Goal: Information Seeking & Learning: Understand process/instructions

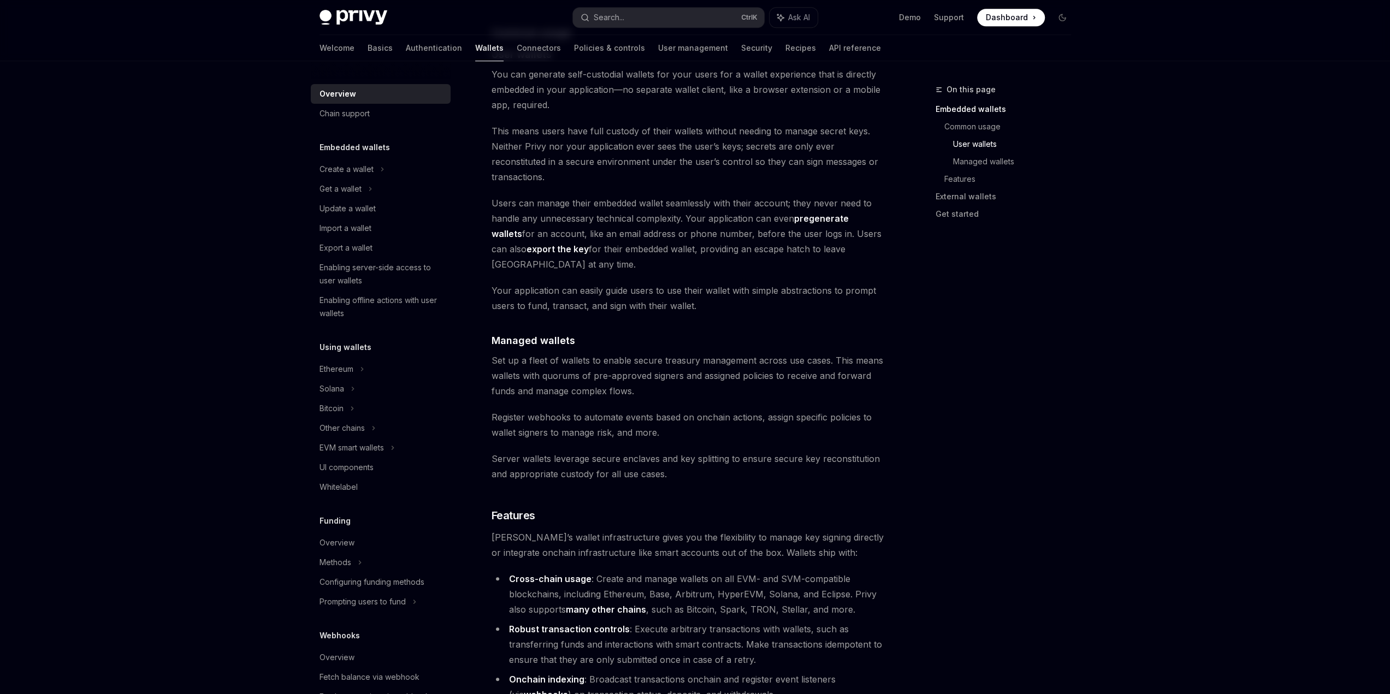
scroll to position [764, 0]
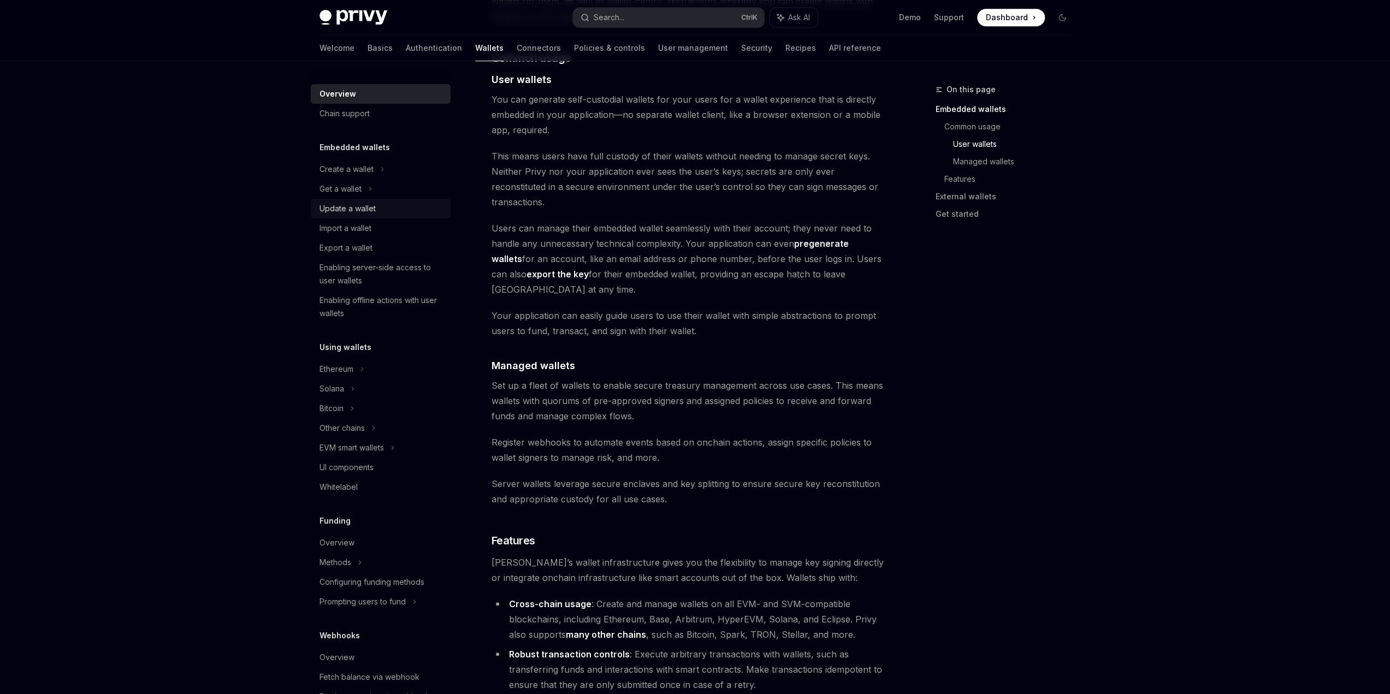
click at [363, 211] on div "Update a wallet" at bounding box center [347, 208] width 56 height 13
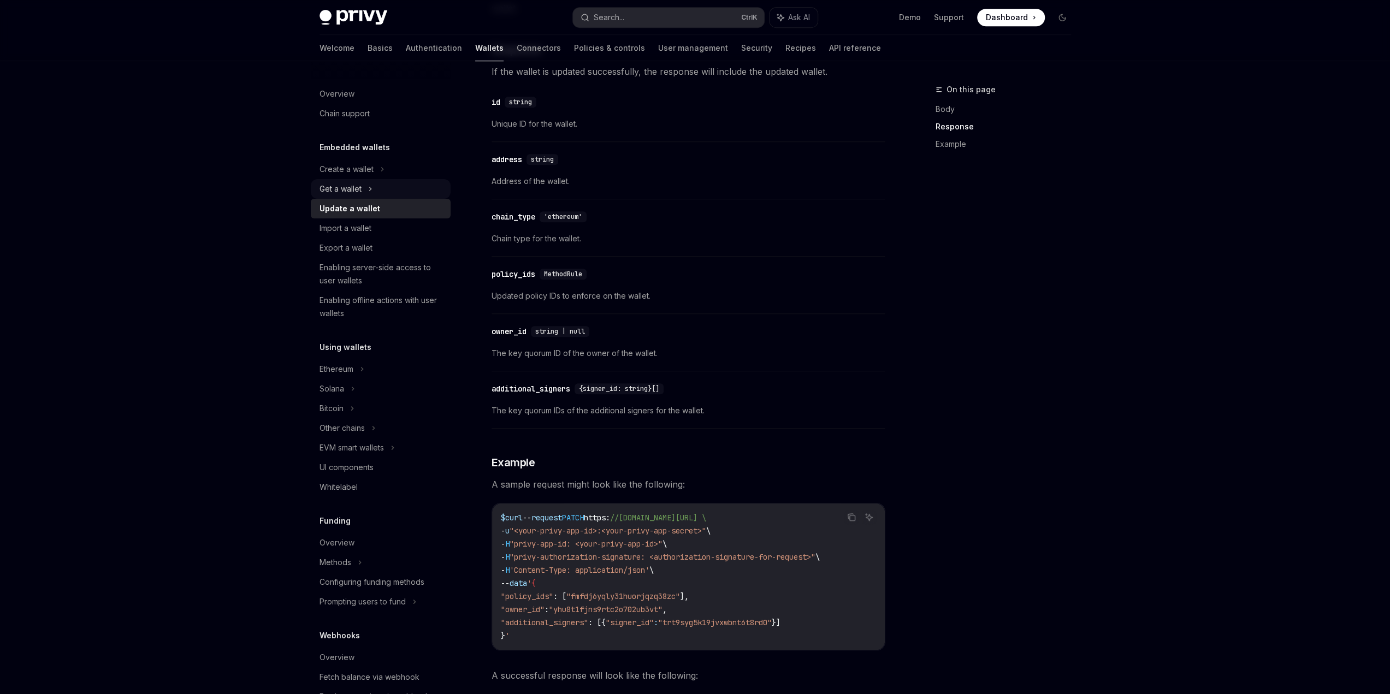
scroll to position [710, 0]
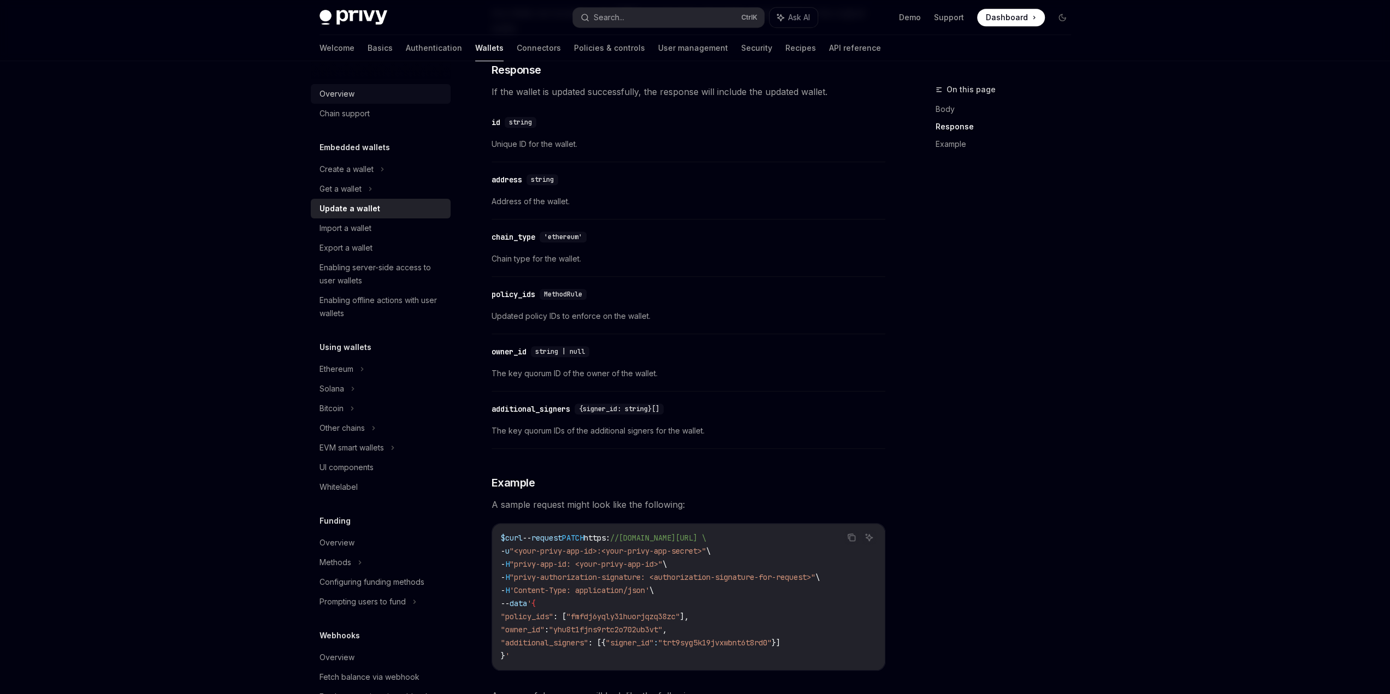
click at [347, 90] on div "Overview" at bounding box center [336, 93] width 35 height 13
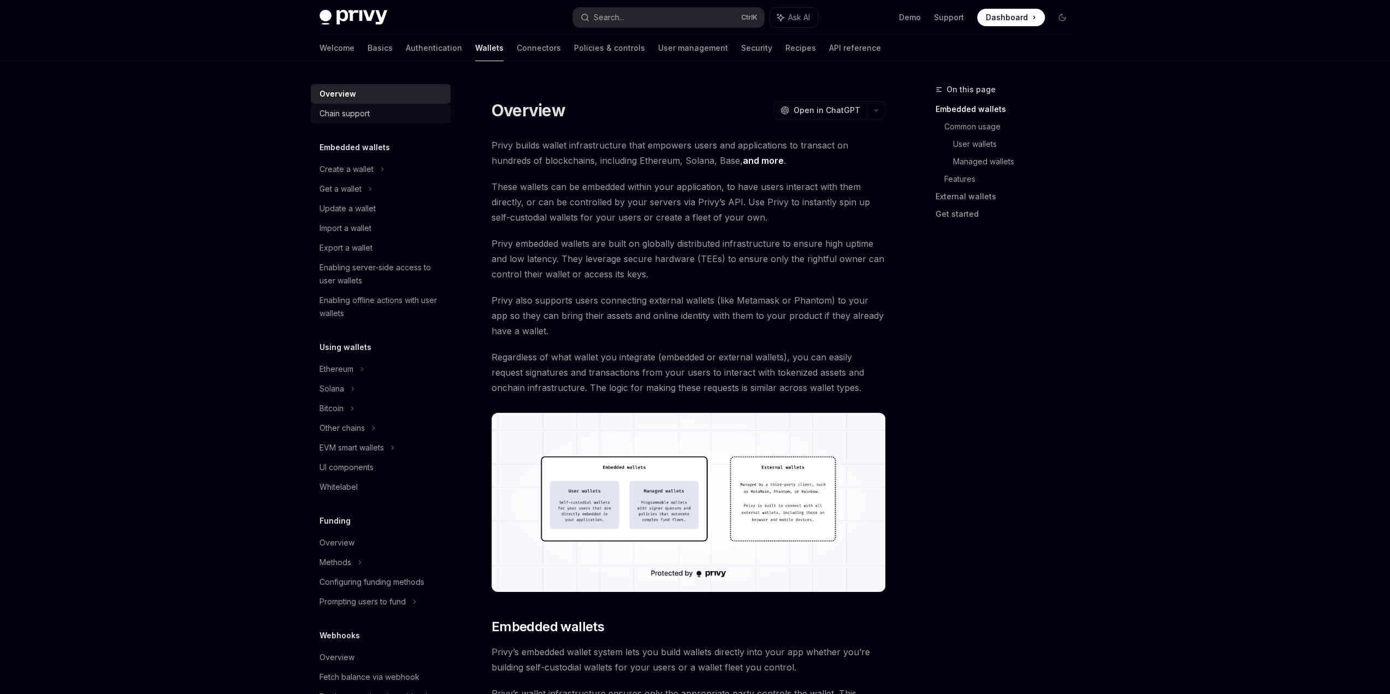
click at [365, 115] on div "Chain support" at bounding box center [344, 113] width 50 height 13
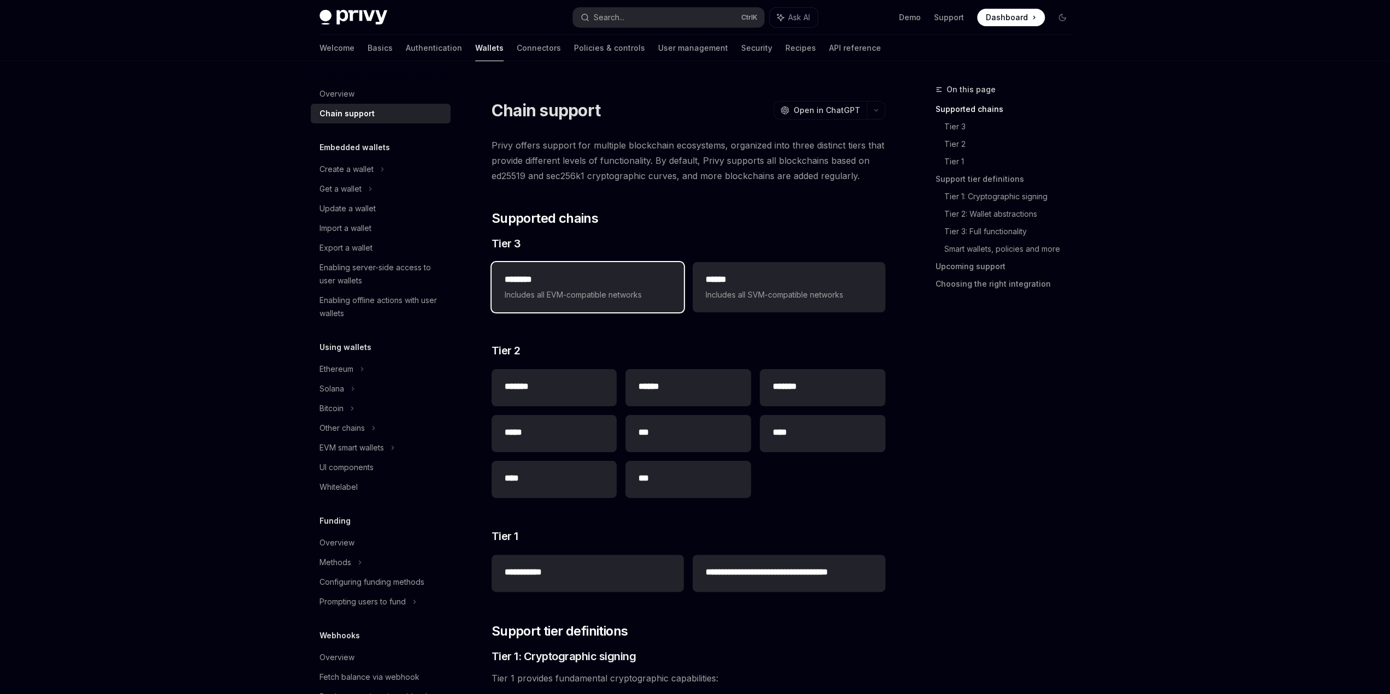
click at [582, 292] on span "Includes all EVM-compatible networks" at bounding box center [588, 294] width 166 height 13
type textarea "*"
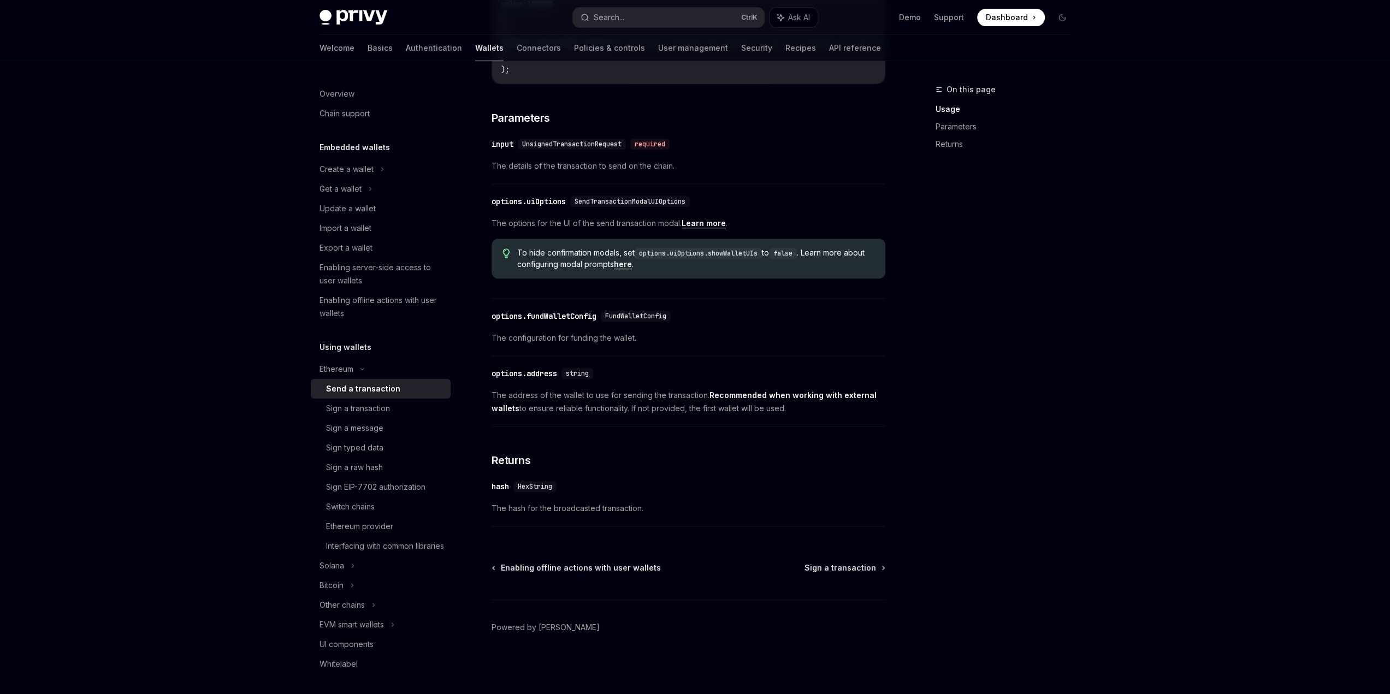
scroll to position [422, 0]
click at [627, 16] on button "Search... Ctrl K" at bounding box center [668, 18] width 191 height 20
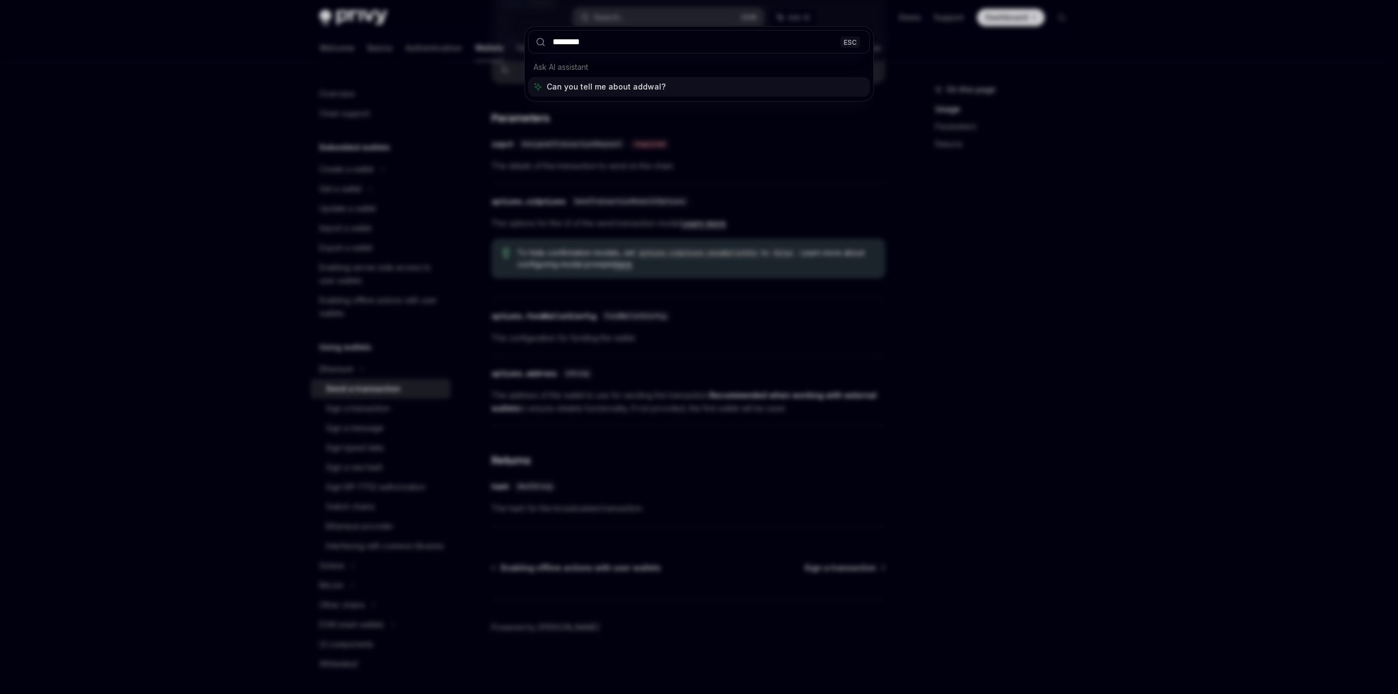
type input "*********"
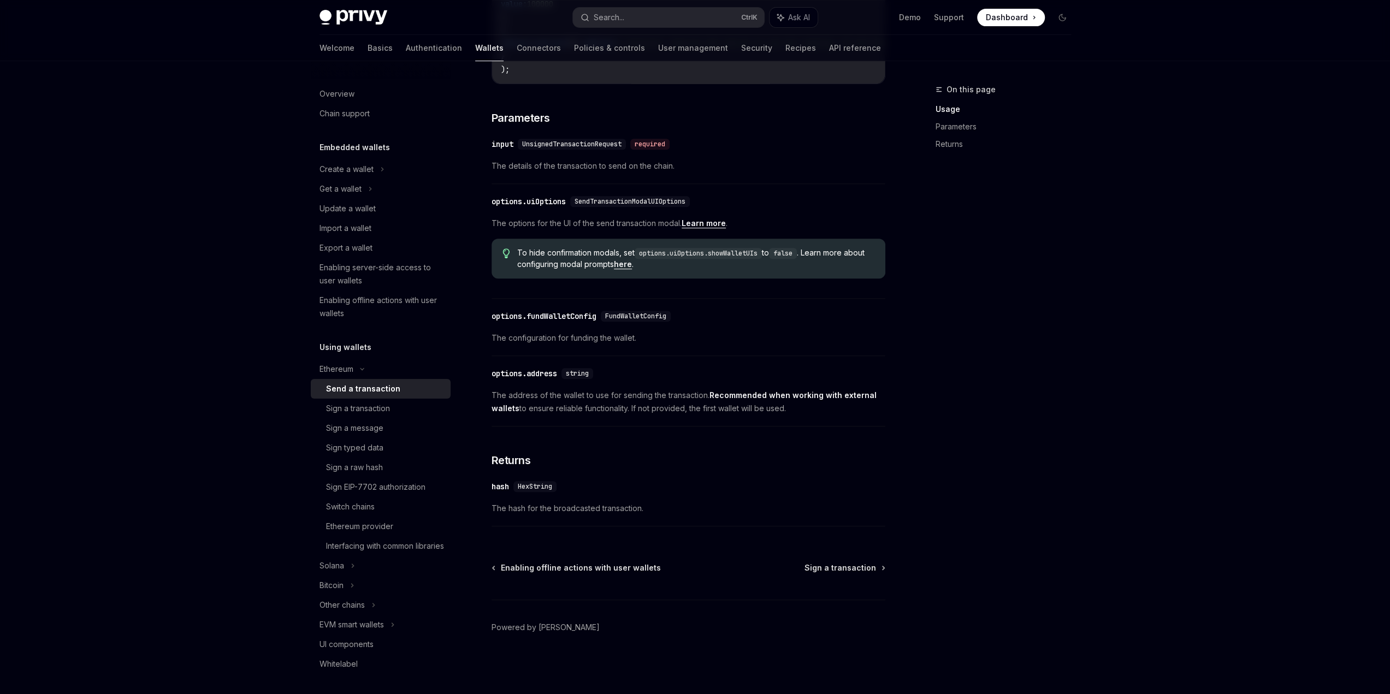
type textarea "*"
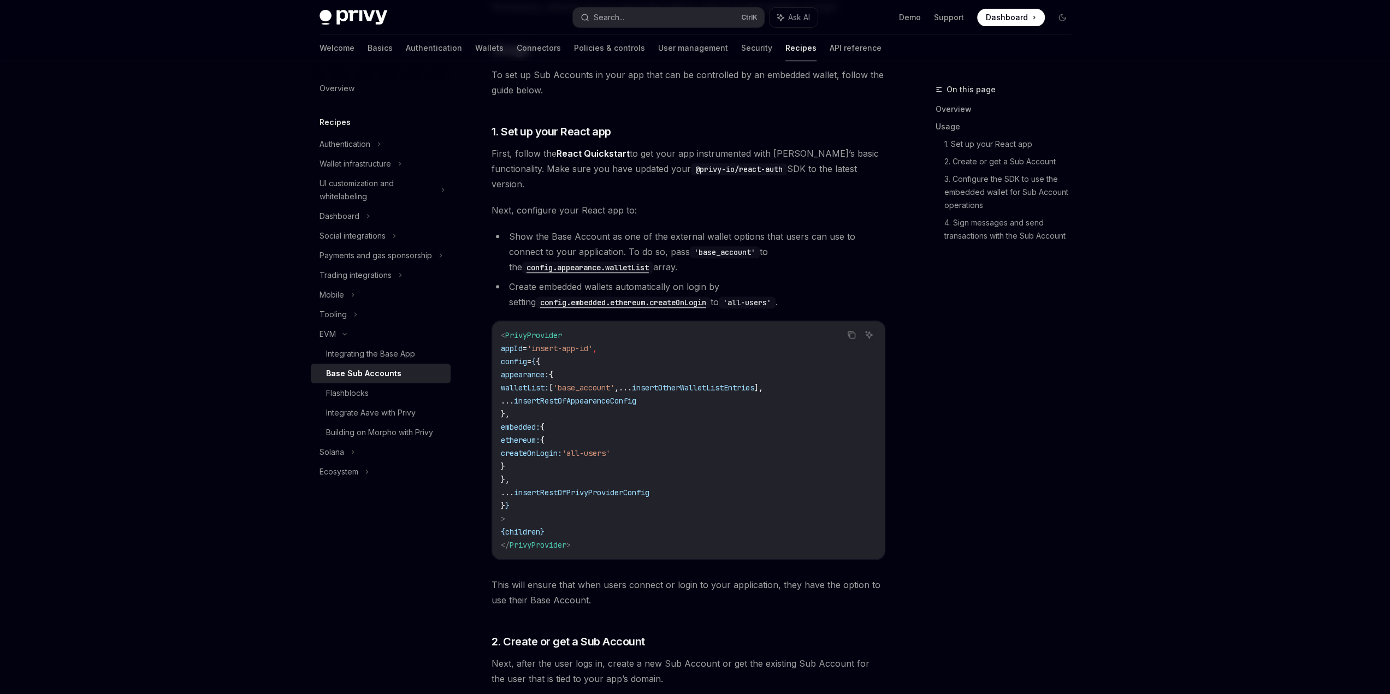
scroll to position [957, 0]
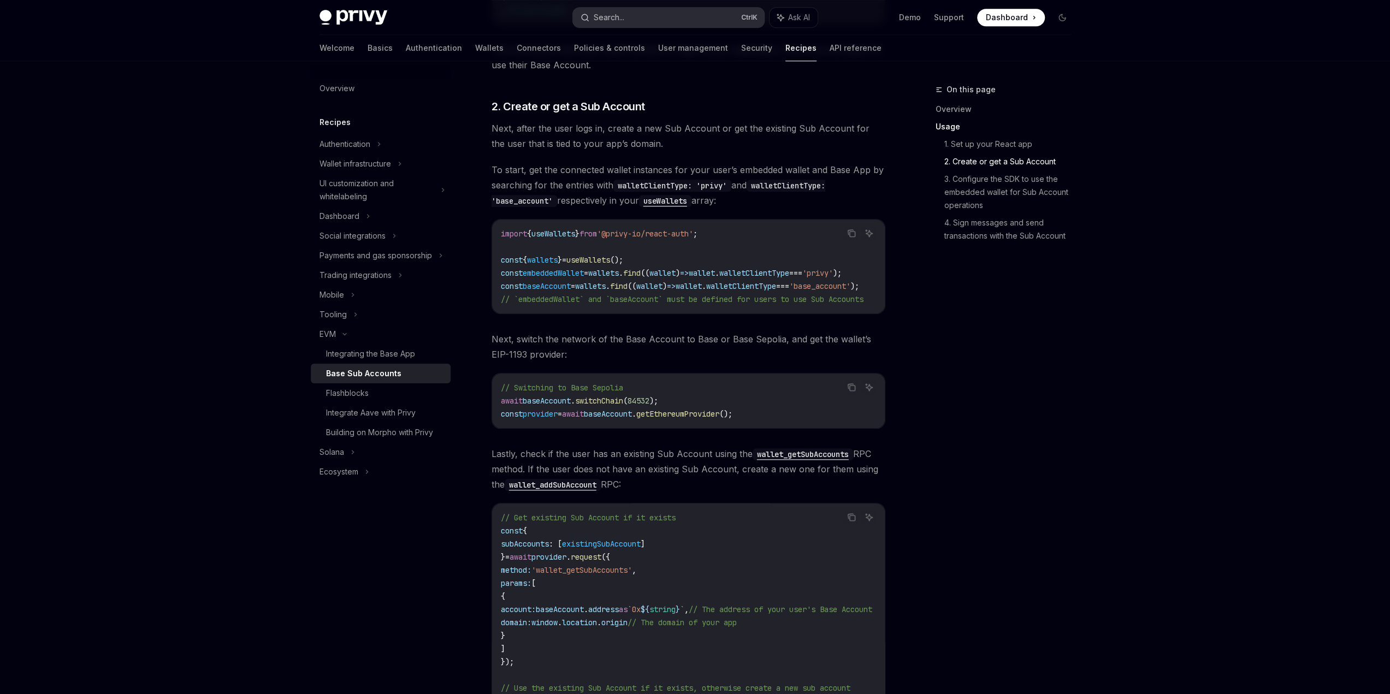
click at [662, 10] on button "Search... Ctrl K" at bounding box center [668, 18] width 191 height 20
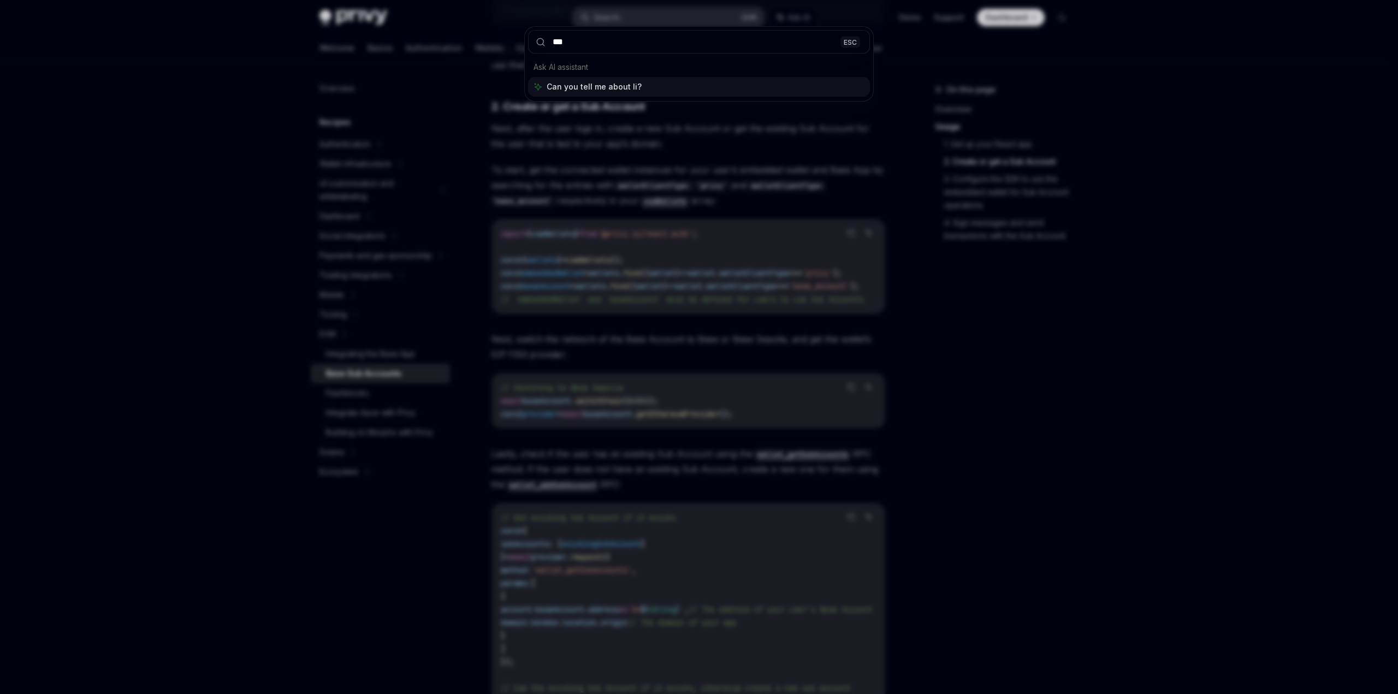
type input "****"
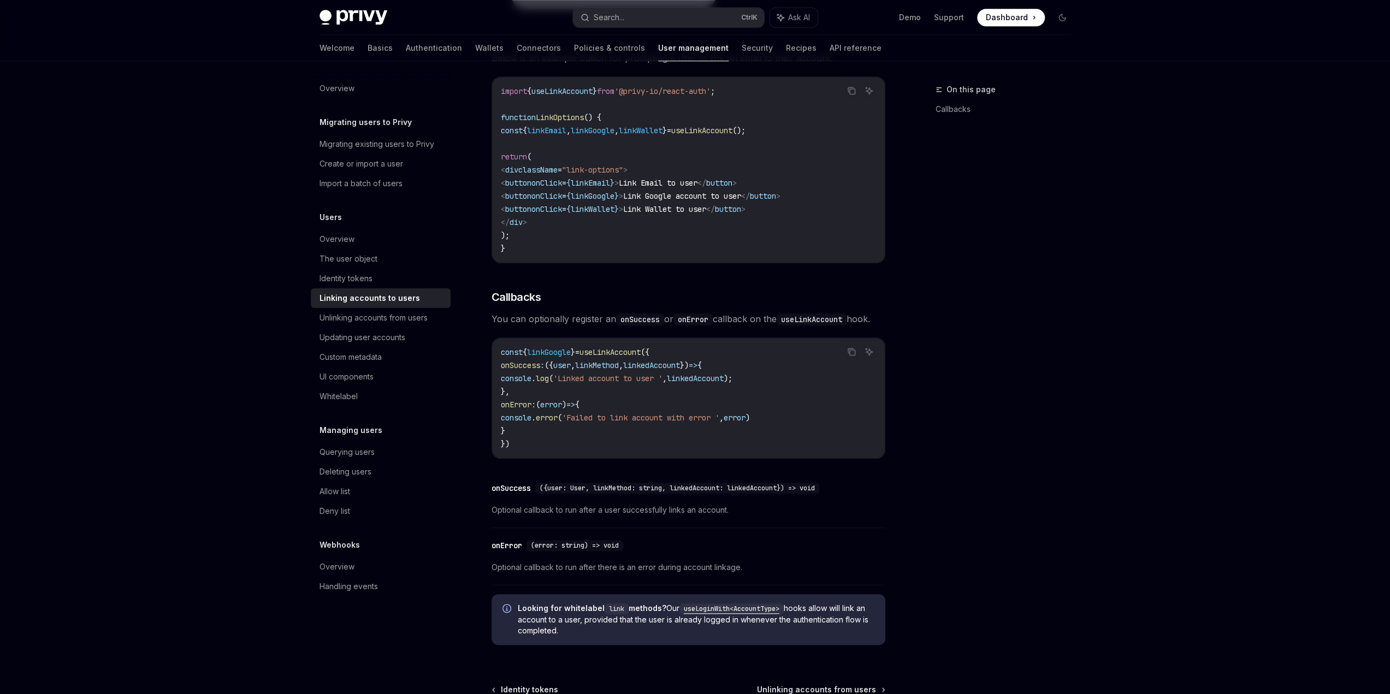
scroll to position [61, 0]
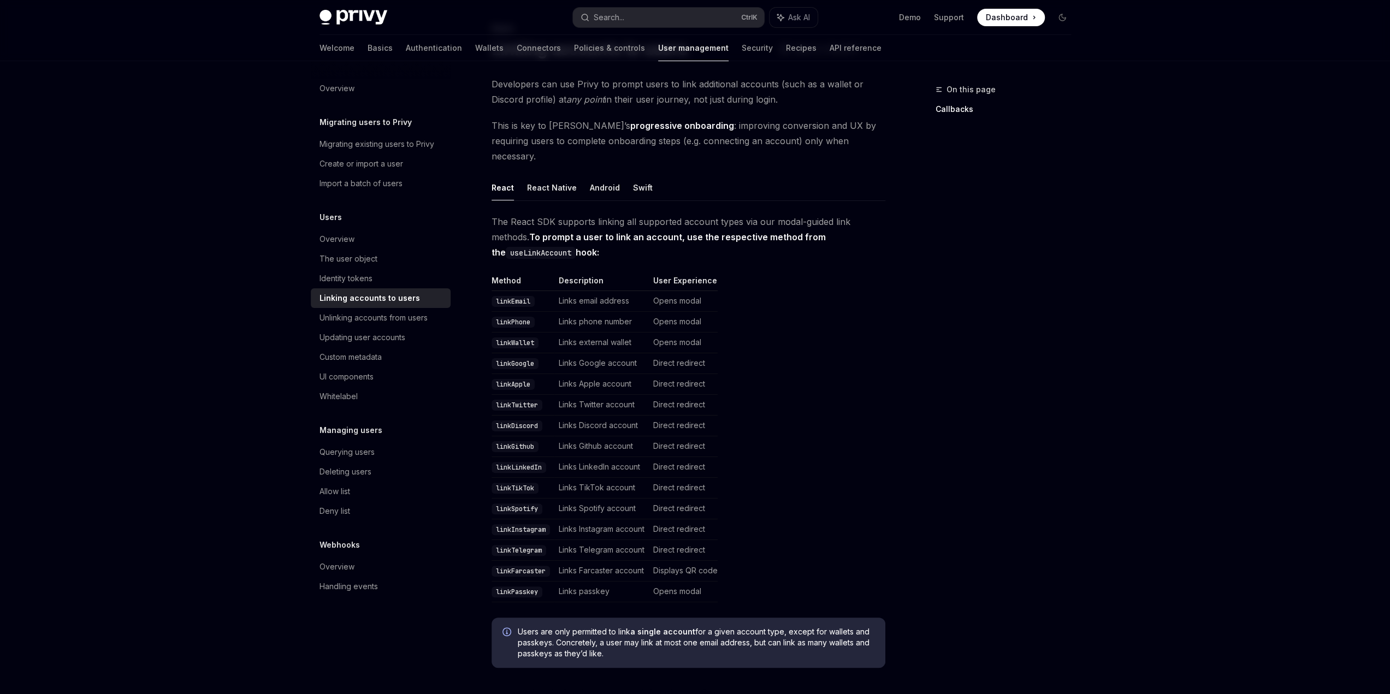
click at [689, 333] on td "Opens modal" at bounding box center [683, 343] width 69 height 21
click at [507, 337] on code "linkWallet" at bounding box center [514, 342] width 47 height 11
copy code "linkWallet"
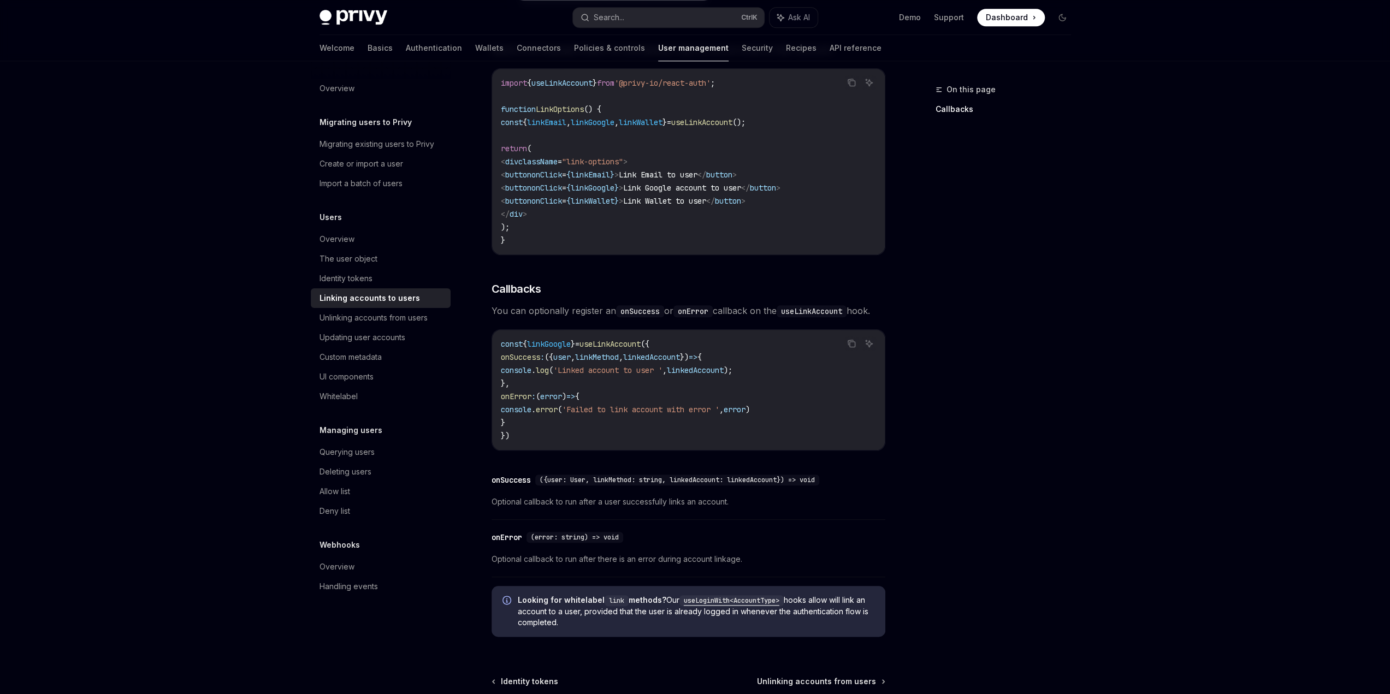
scroll to position [907, 0]
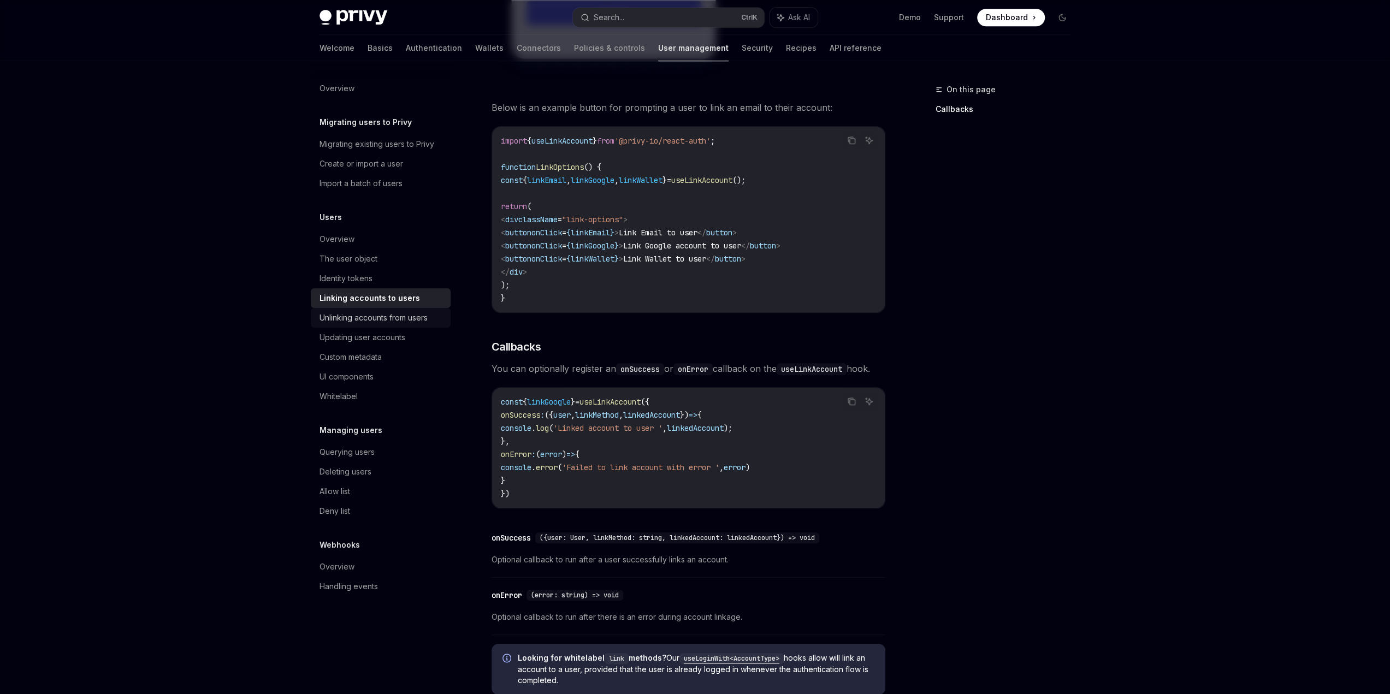
click at [408, 313] on div "Unlinking accounts from users" at bounding box center [373, 317] width 108 height 13
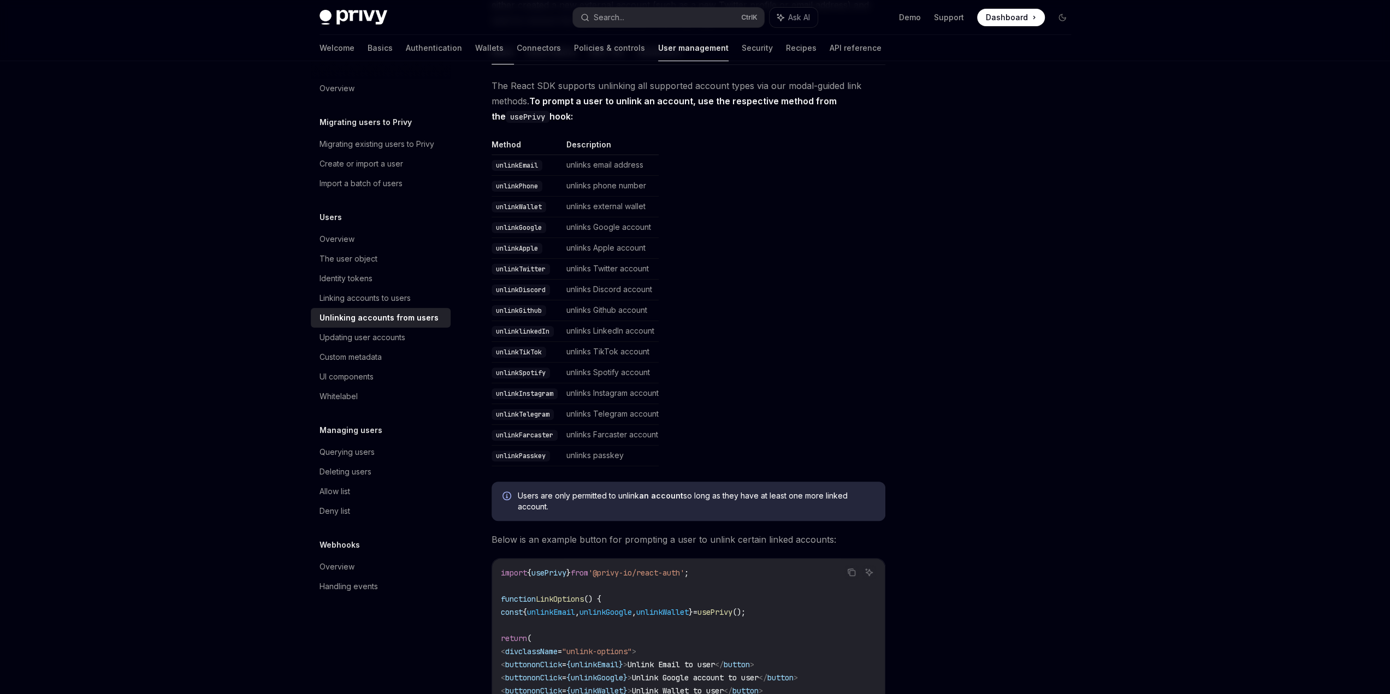
scroll to position [382, 0]
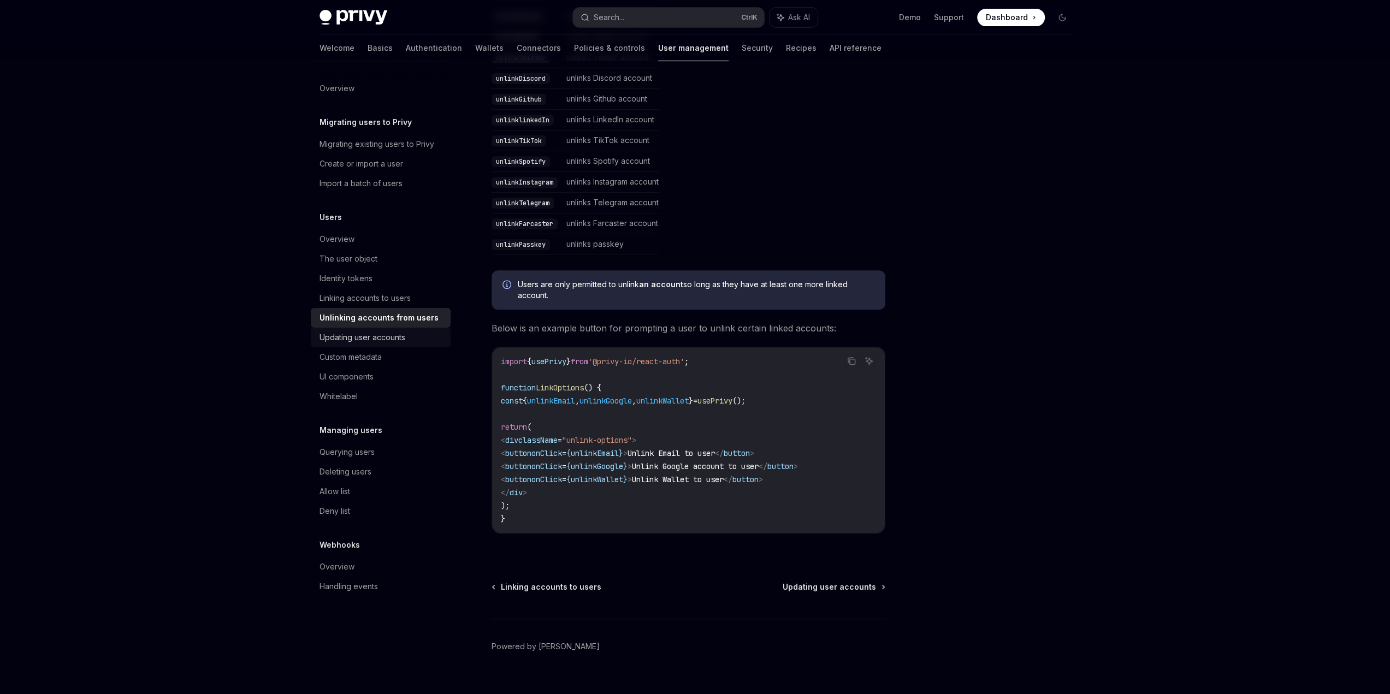
click at [396, 339] on div "Updating user accounts" at bounding box center [362, 337] width 86 height 13
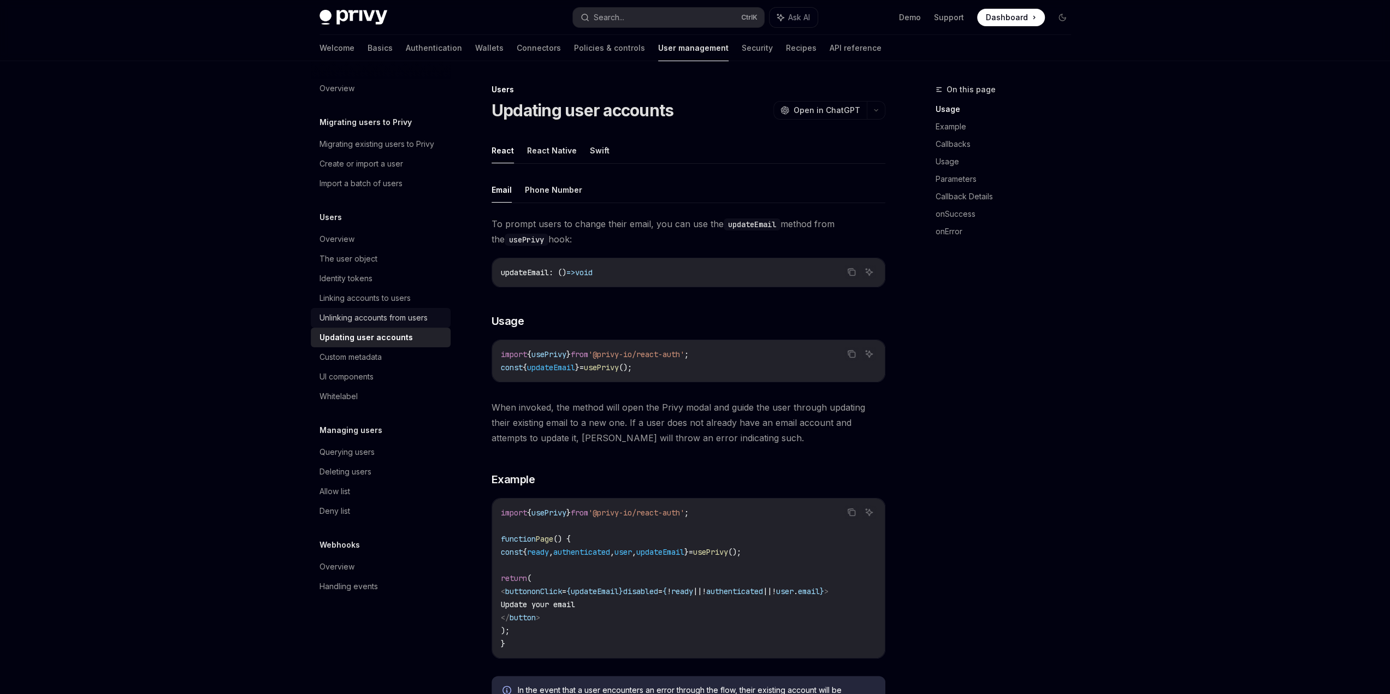
click at [399, 313] on div "Unlinking accounts from users" at bounding box center [373, 317] width 108 height 13
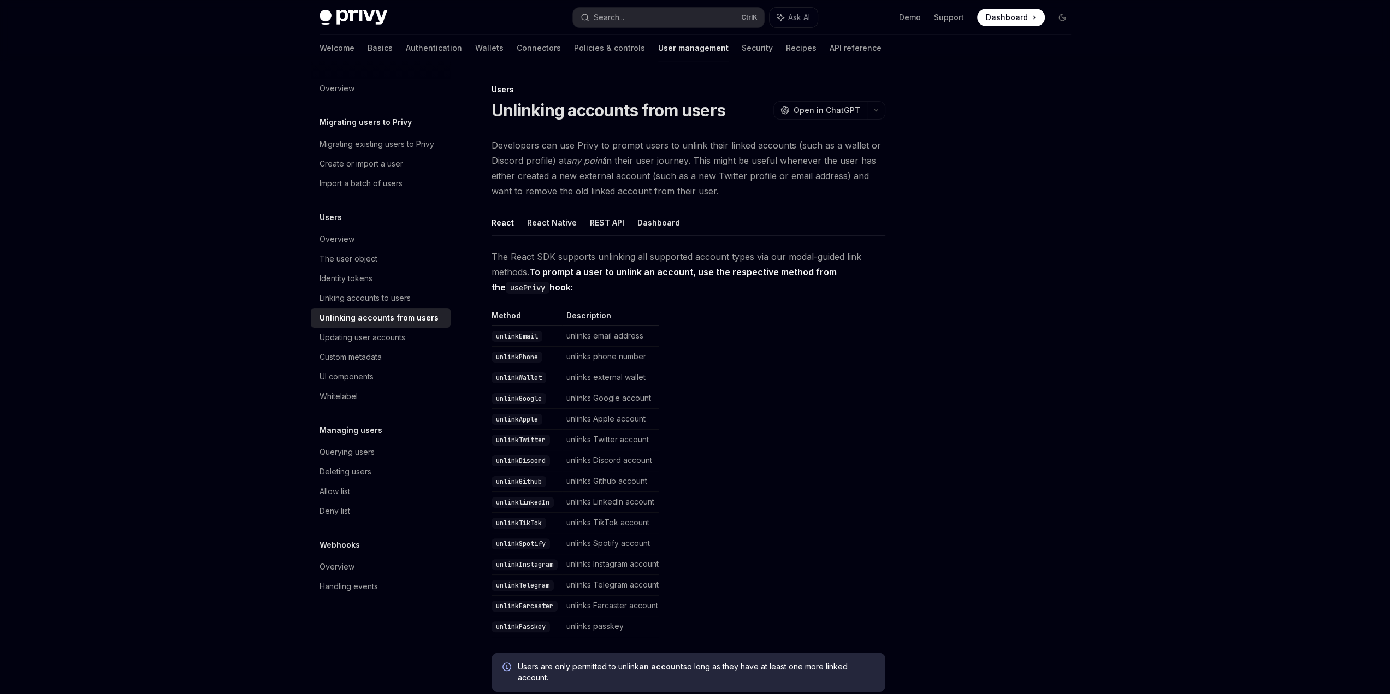
click at [649, 223] on button "Dashboard" at bounding box center [658, 223] width 43 height 26
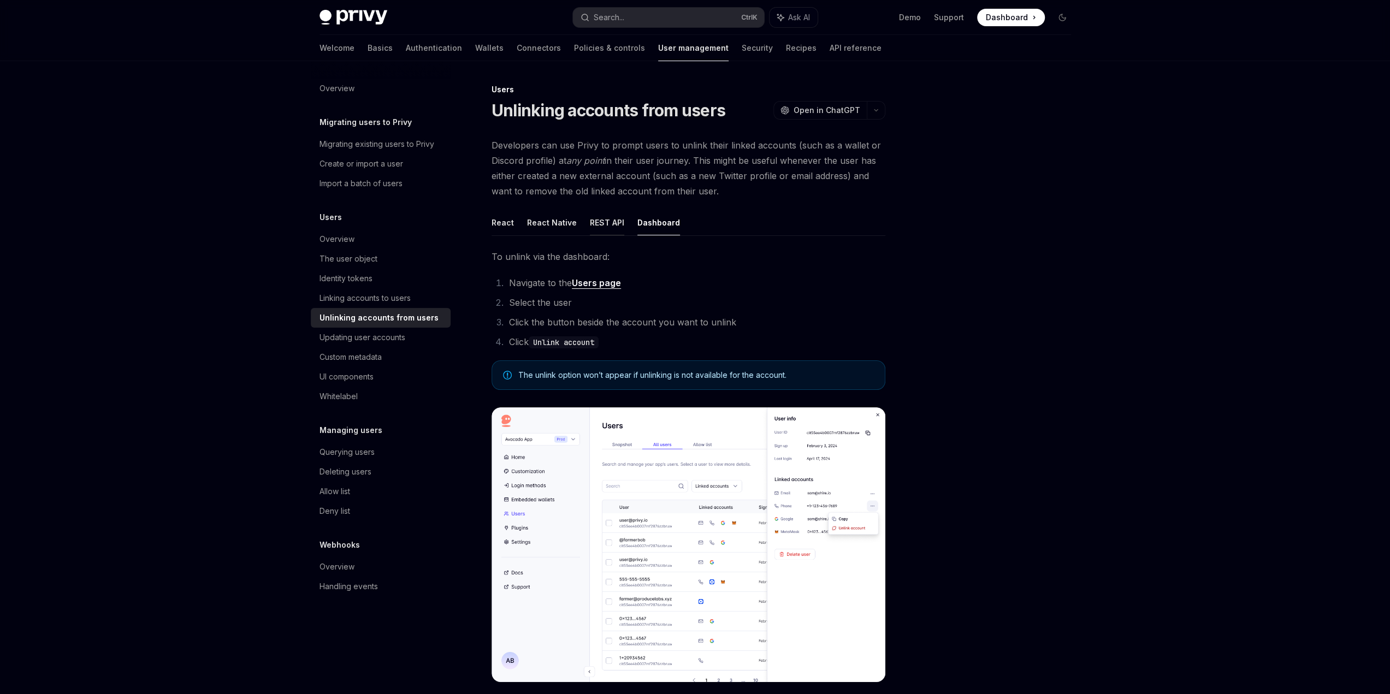
click at [609, 223] on button "REST API" at bounding box center [607, 223] width 34 height 26
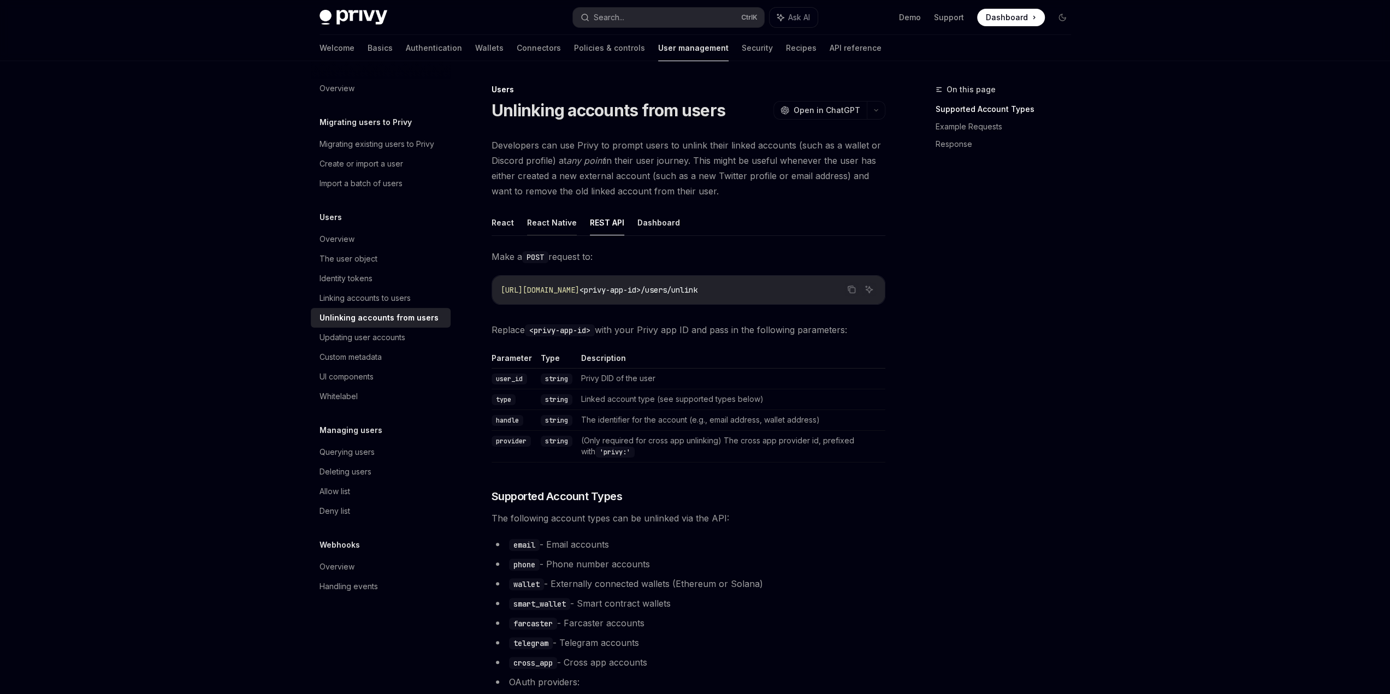
click at [561, 224] on button "React Native" at bounding box center [552, 223] width 50 height 26
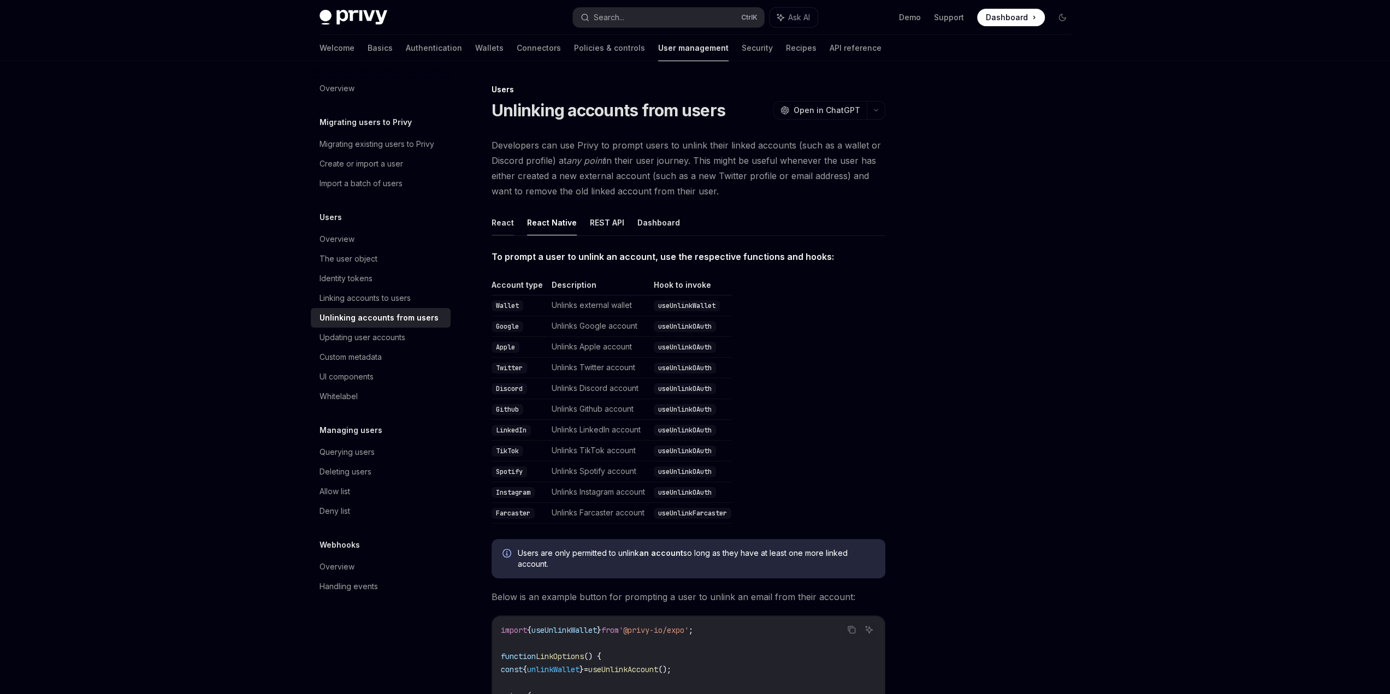
click at [505, 226] on button "React" at bounding box center [502, 223] width 22 height 26
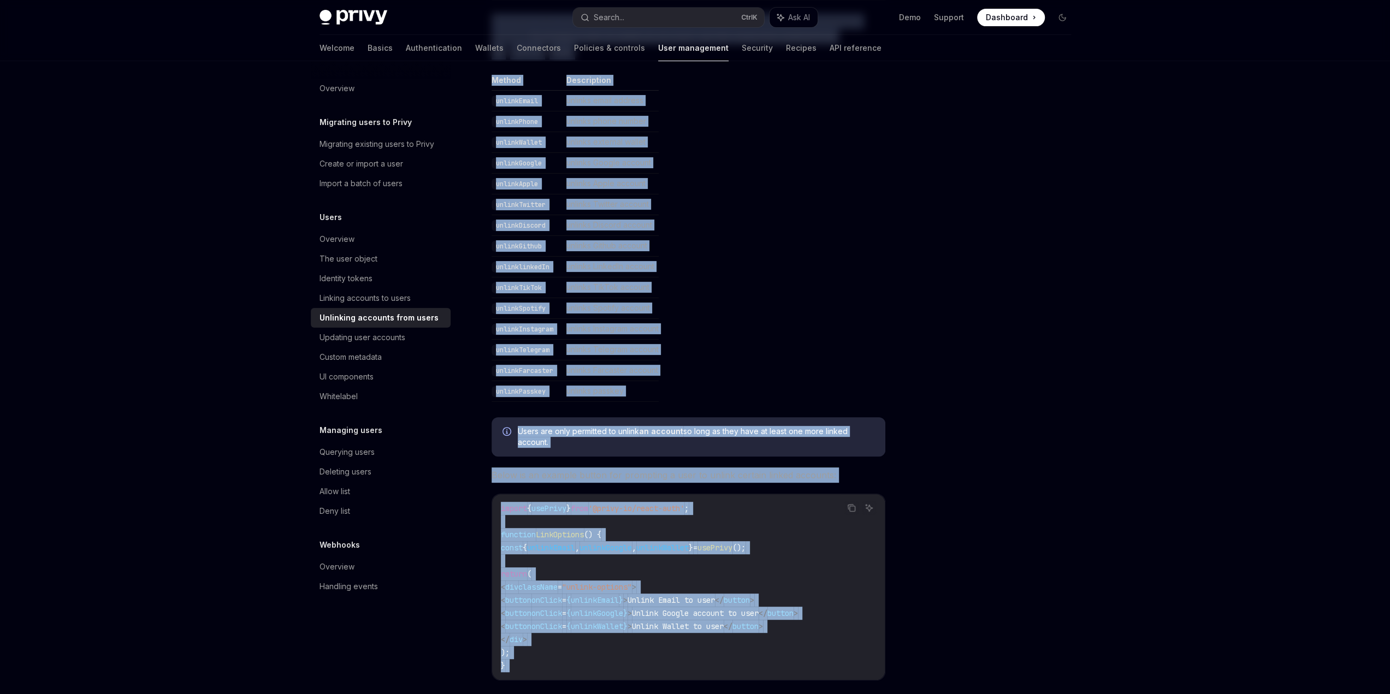
scroll to position [394, 0]
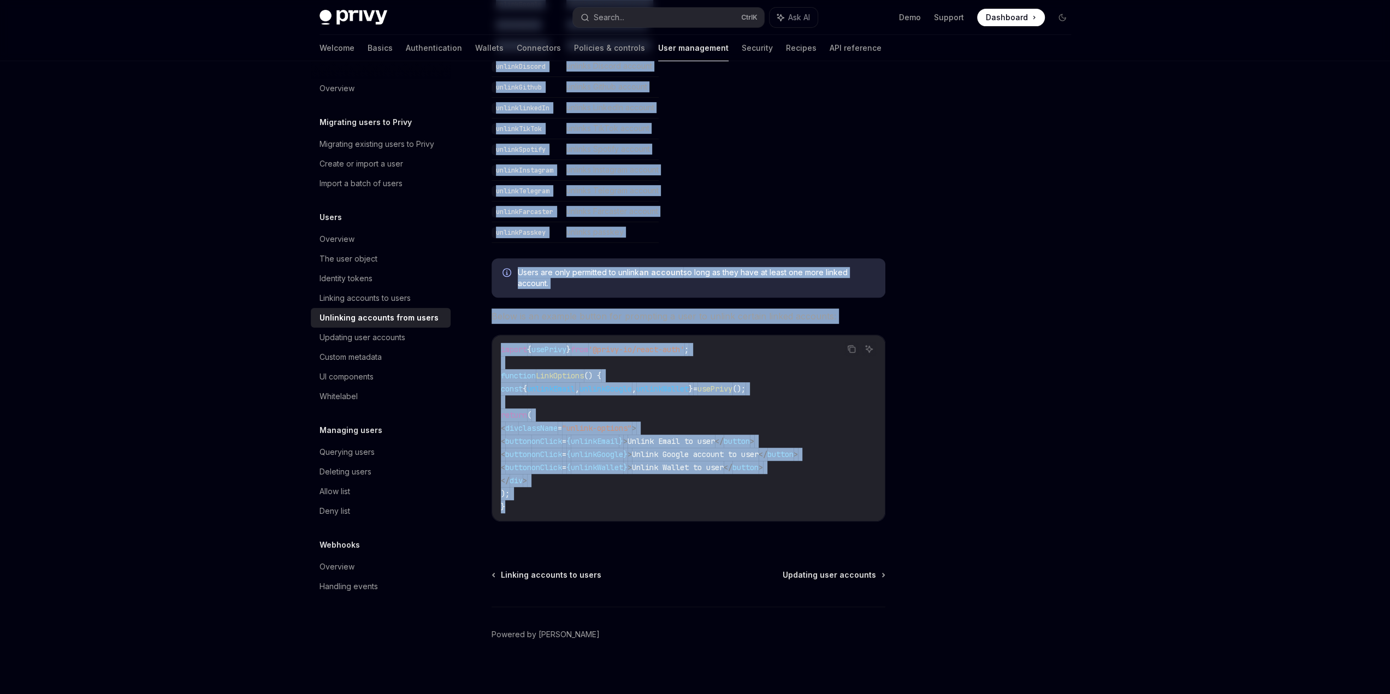
drag, startPoint x: 500, startPoint y: 155, endPoint x: 555, endPoint y: 514, distance: 364.0
click at [555, 514] on div "Users Unlinking accounts from users OpenAI Open in ChatGPT OpenAI Open in ChatG…" at bounding box center [585, 195] width 603 height 1012
copy div "Unlinking accounts from users OpenAI Open in ChatGPT OpenAI Open in ChatGPT Dev…"
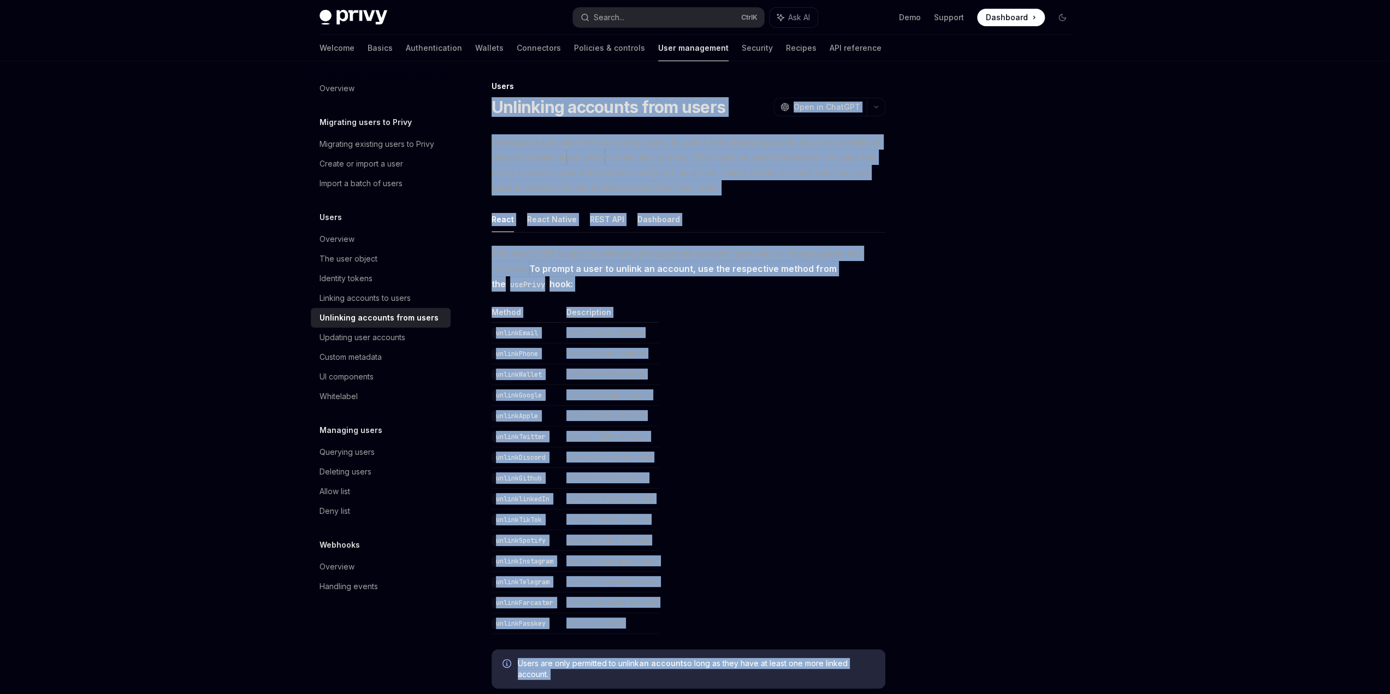
scroll to position [0, 0]
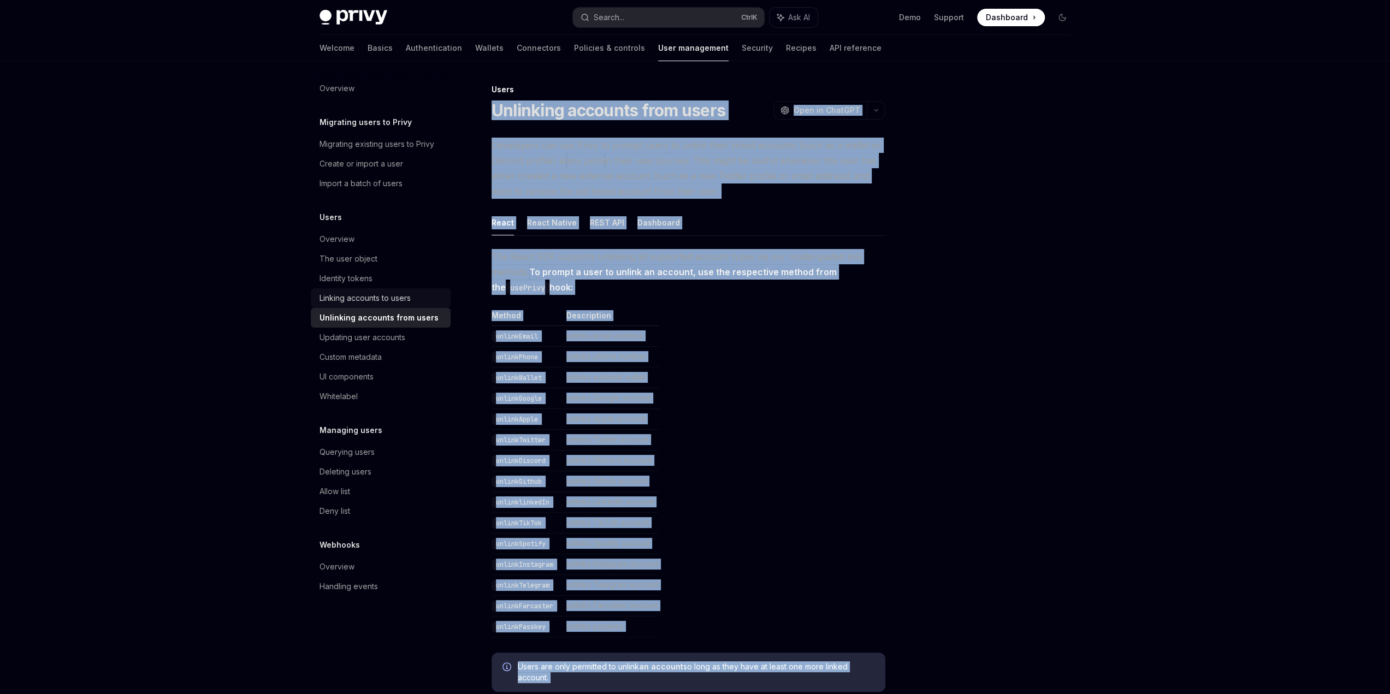
click at [366, 293] on div "Linking accounts to users" at bounding box center [364, 298] width 91 height 13
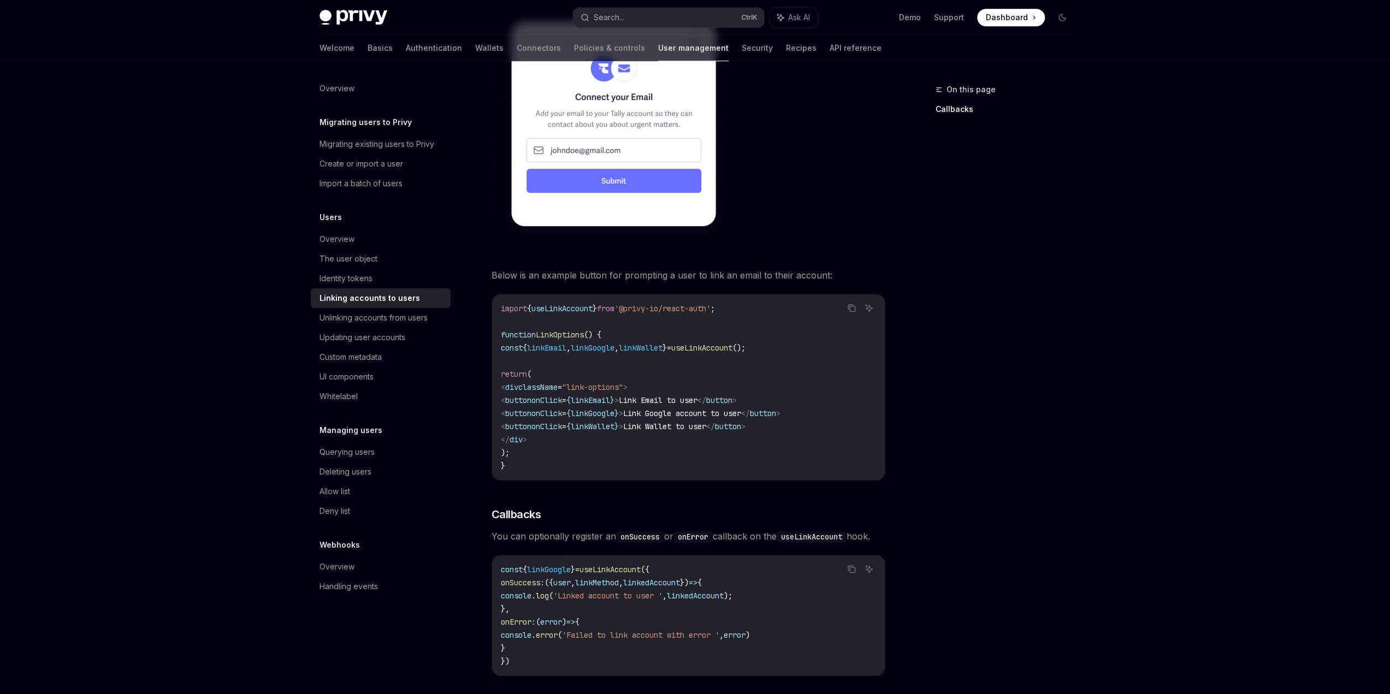
scroll to position [1071, 0]
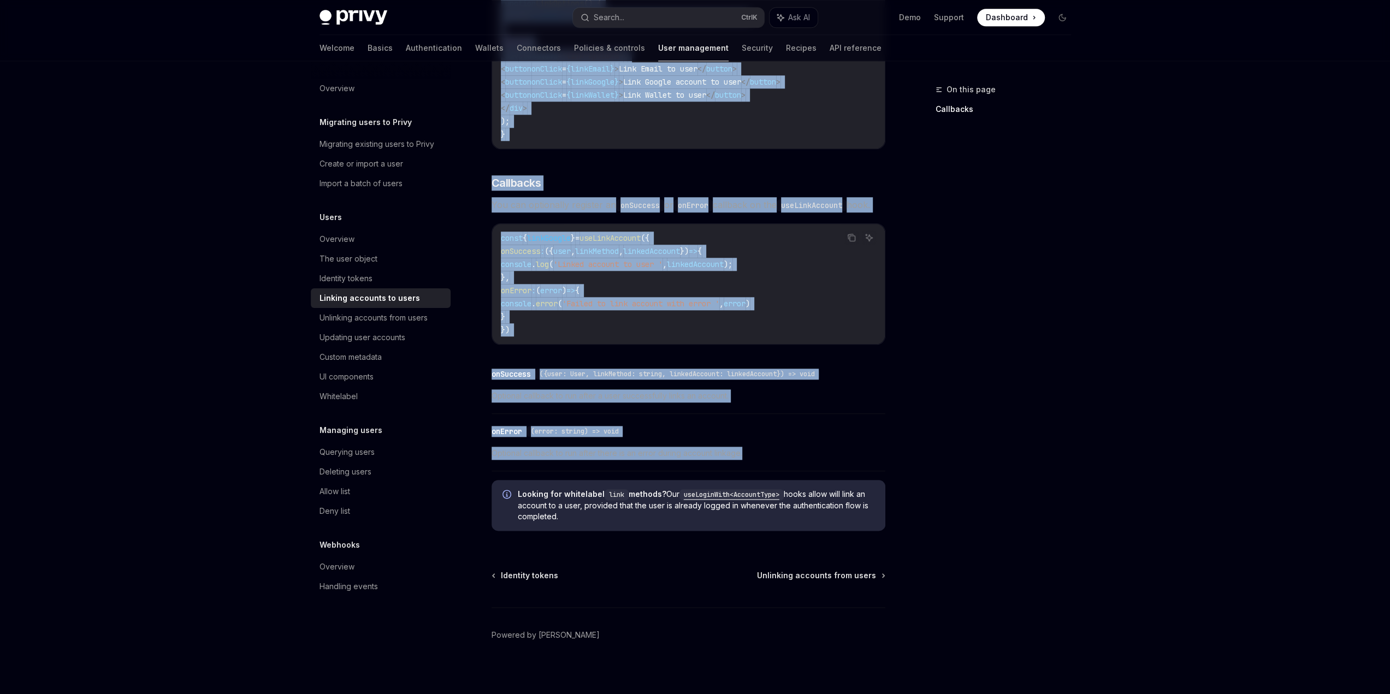
drag, startPoint x: 490, startPoint y: 110, endPoint x: 763, endPoint y: 459, distance: 443.4
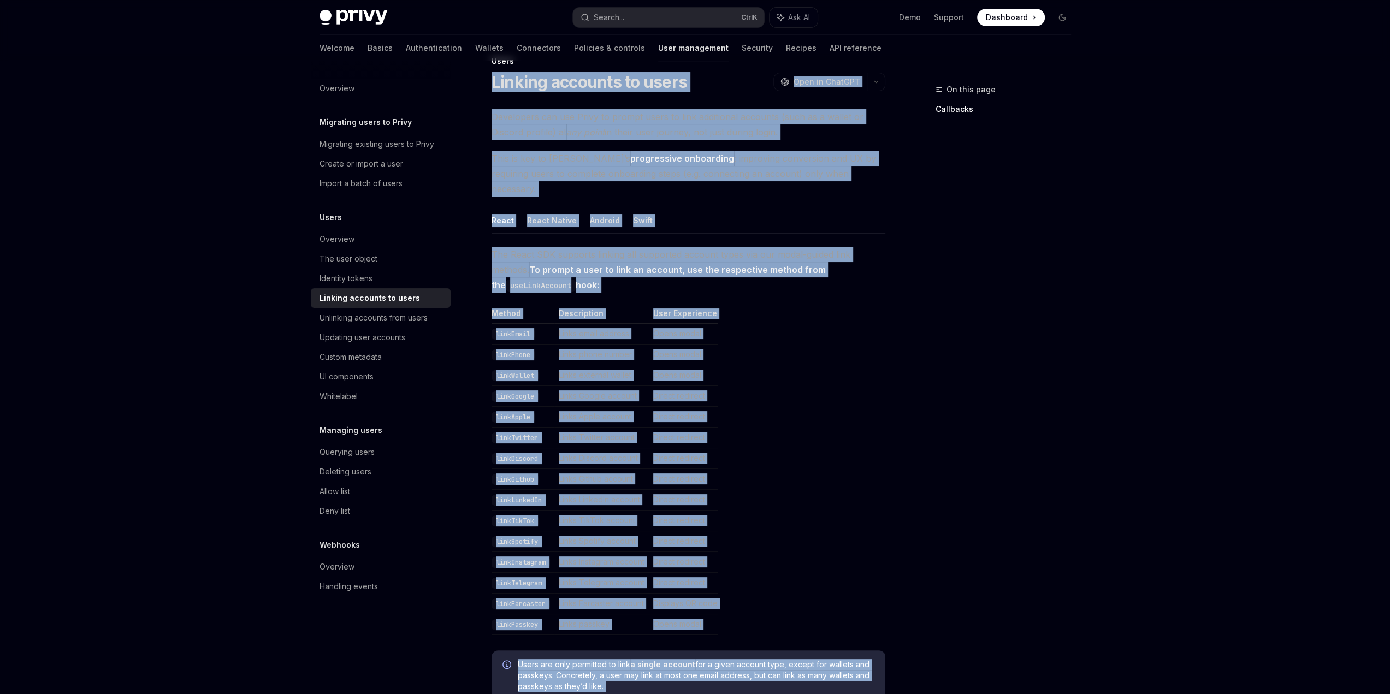
scroll to position [0, 0]
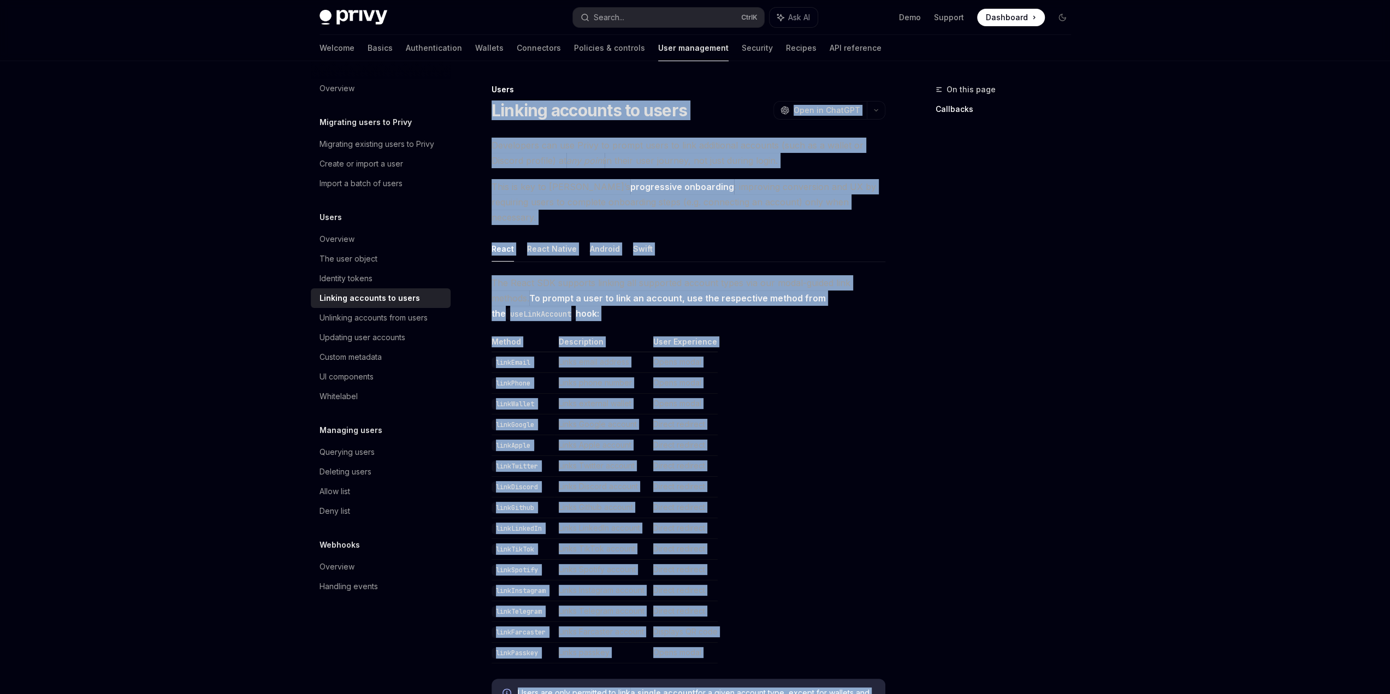
drag, startPoint x: 523, startPoint y: 468, endPoint x: 494, endPoint y: 116, distance: 353.9
copy div "Loremip dolorsit am conse AdipIS Elit se DoeiUSM TempOR Inci ut LaboREE Dolorem…"
click at [356, 280] on div "Identity tokens" at bounding box center [345, 278] width 53 height 13
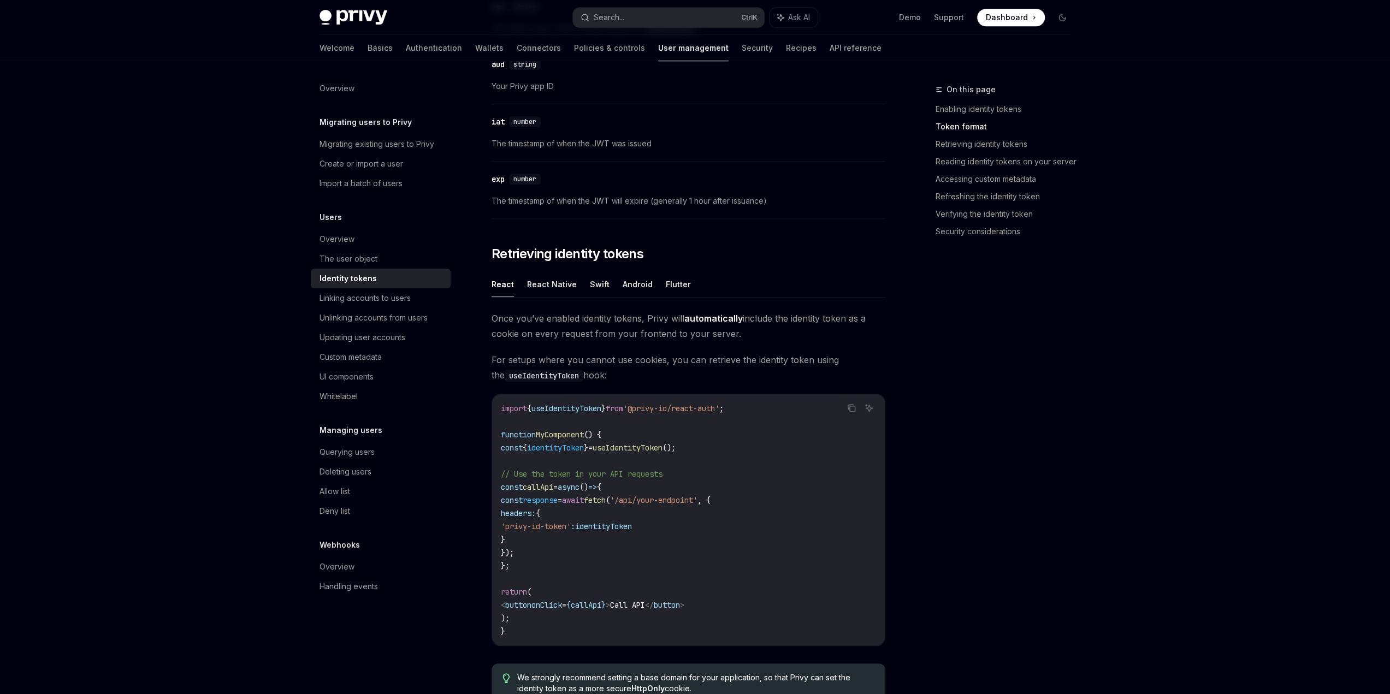
scroll to position [710, 0]
click at [391, 321] on div "Unlinking accounts from users" at bounding box center [373, 317] width 108 height 13
type textarea "*"
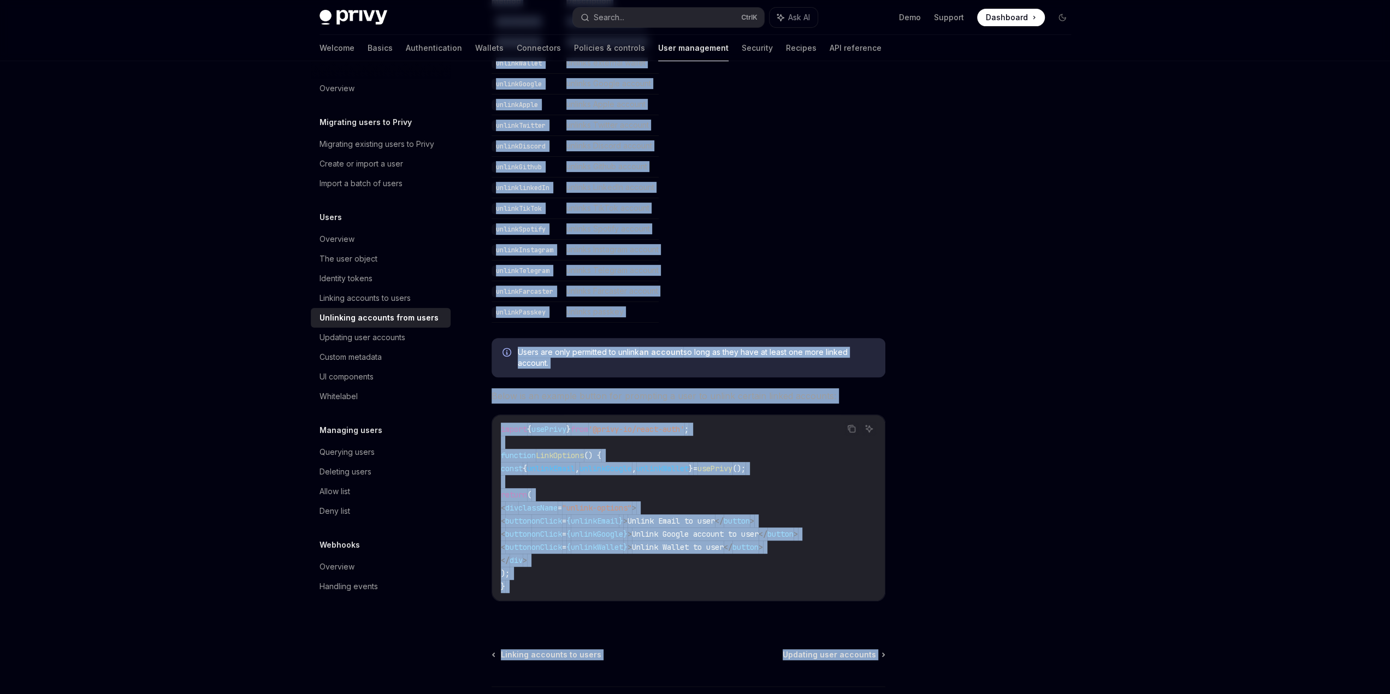
scroll to position [394, 0]
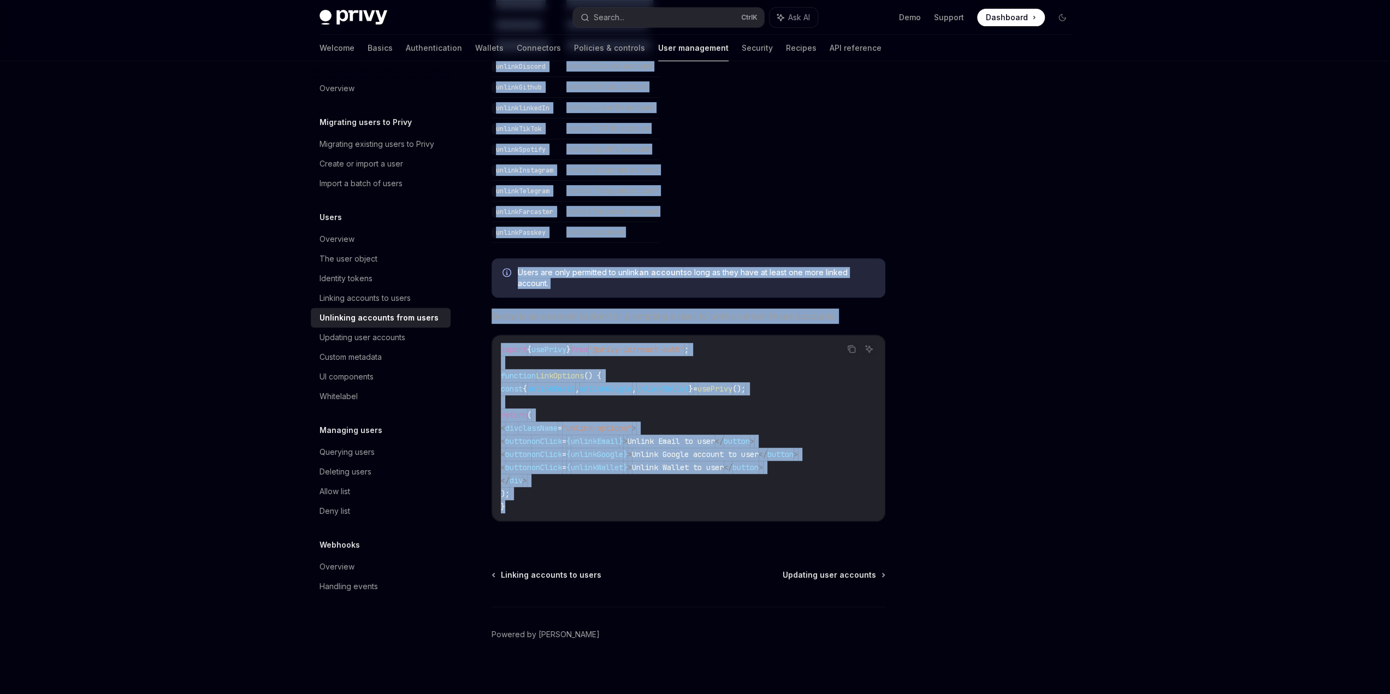
drag, startPoint x: 487, startPoint y: 106, endPoint x: 543, endPoint y: 506, distance: 403.1
click at [543, 506] on div "Users Unlinking accounts from users OpenAI Open in ChatGPT OpenAI Open in ChatG…" at bounding box center [585, 195] width 603 height 1012
copy div "Unlinking accounts from users OpenAI Open in ChatGPT OpenAI Open in ChatGPT Dev…"
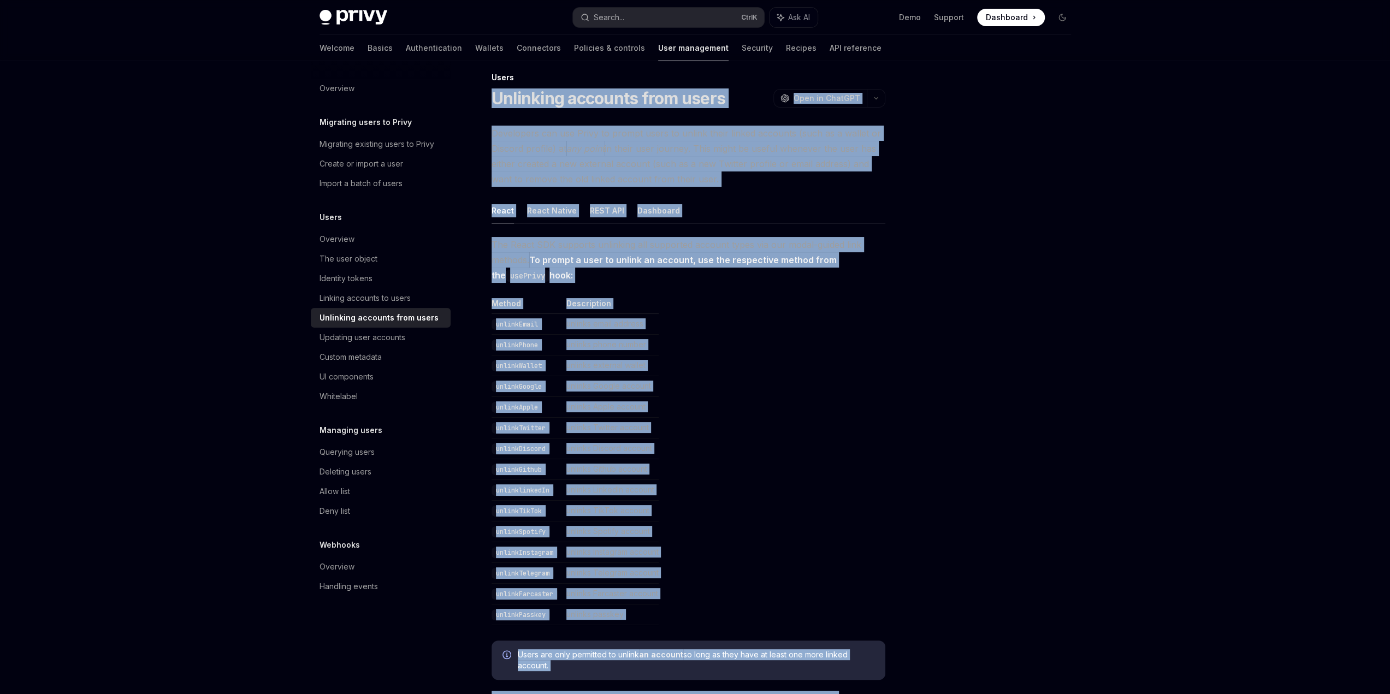
scroll to position [0, 0]
